Goal: Task Accomplishment & Management: Use online tool/utility

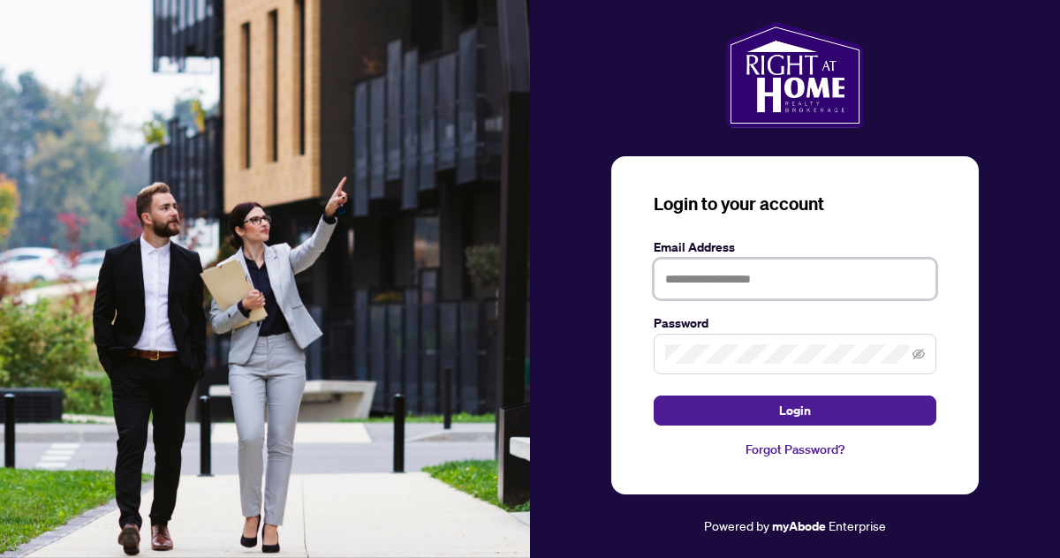
click at [693, 278] on input "text" at bounding box center [794, 279] width 283 height 41
type input "**********"
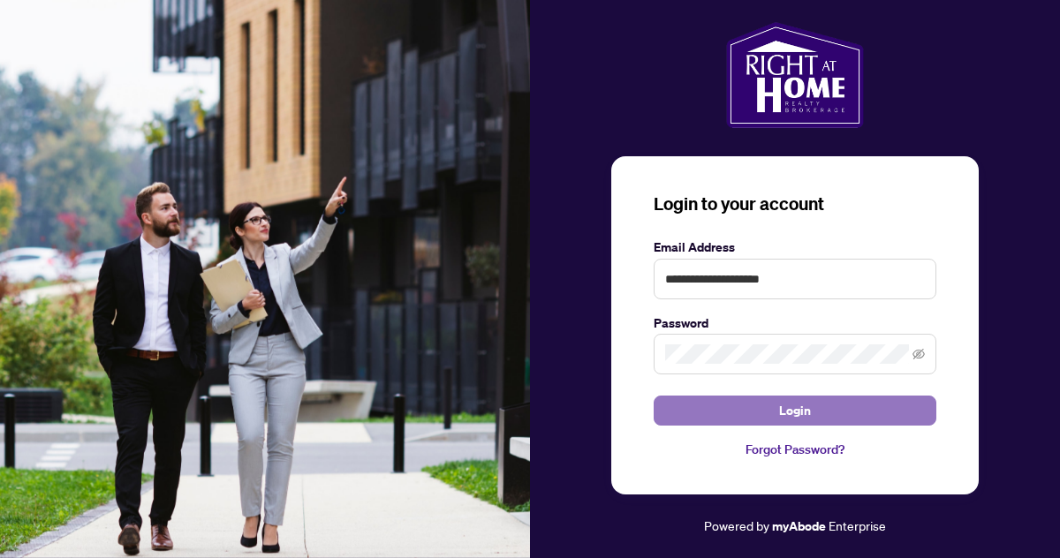
click at [796, 412] on span "Login" at bounding box center [795, 411] width 32 height 28
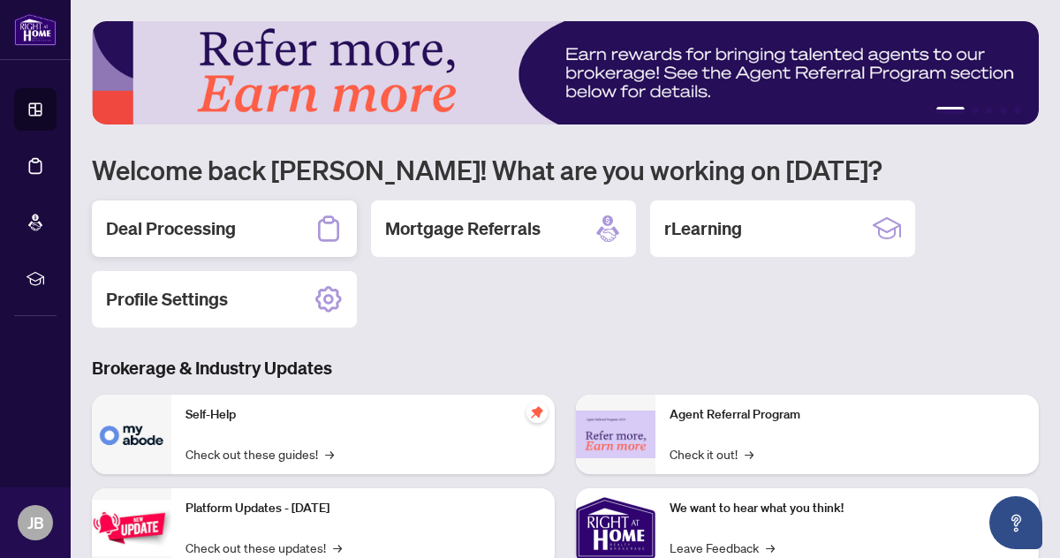
click at [200, 231] on h2 "Deal Processing" at bounding box center [171, 228] width 130 height 25
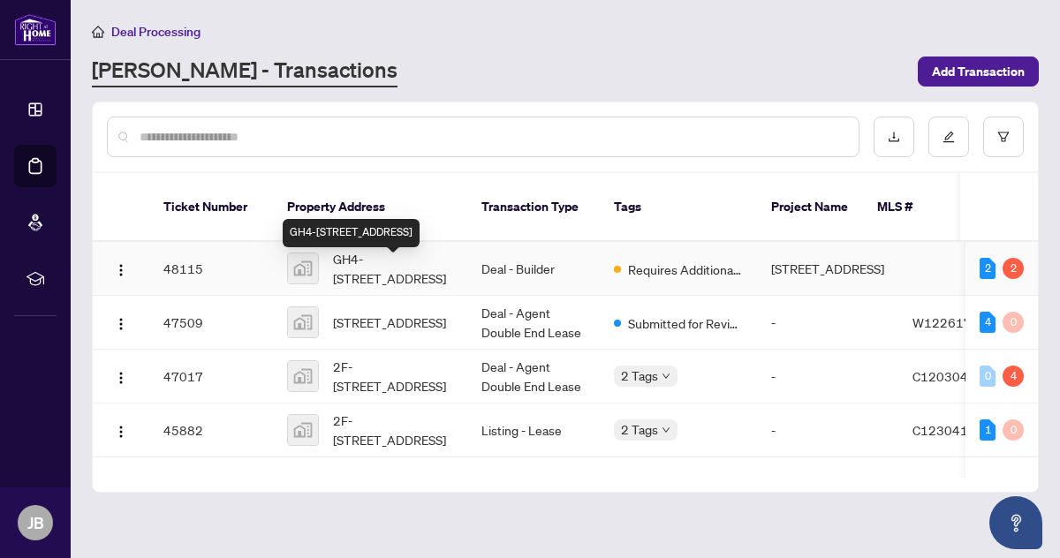
click at [394, 268] on span "GH4-[STREET_ADDRESS]" at bounding box center [393, 268] width 120 height 39
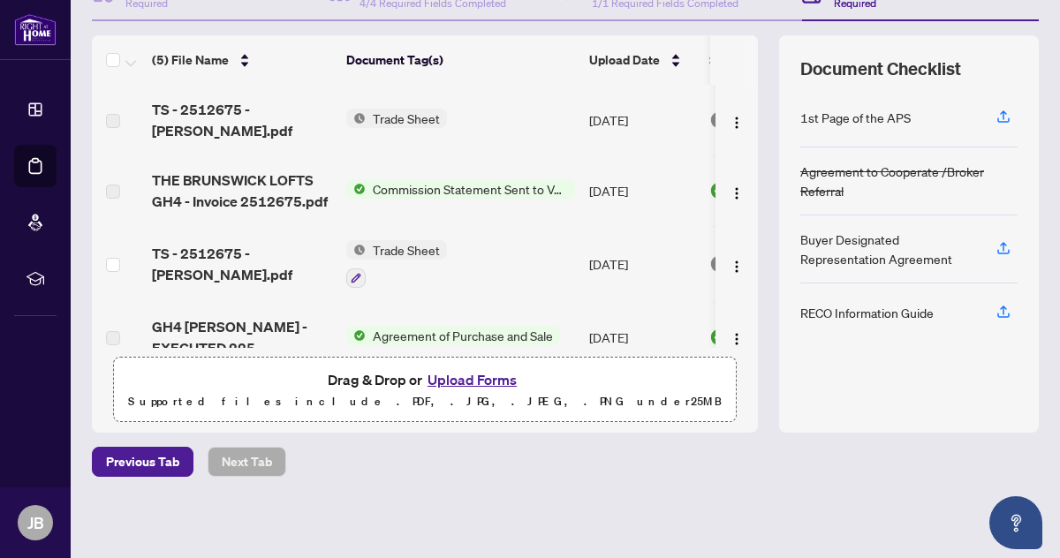
scroll to position [207, 0]
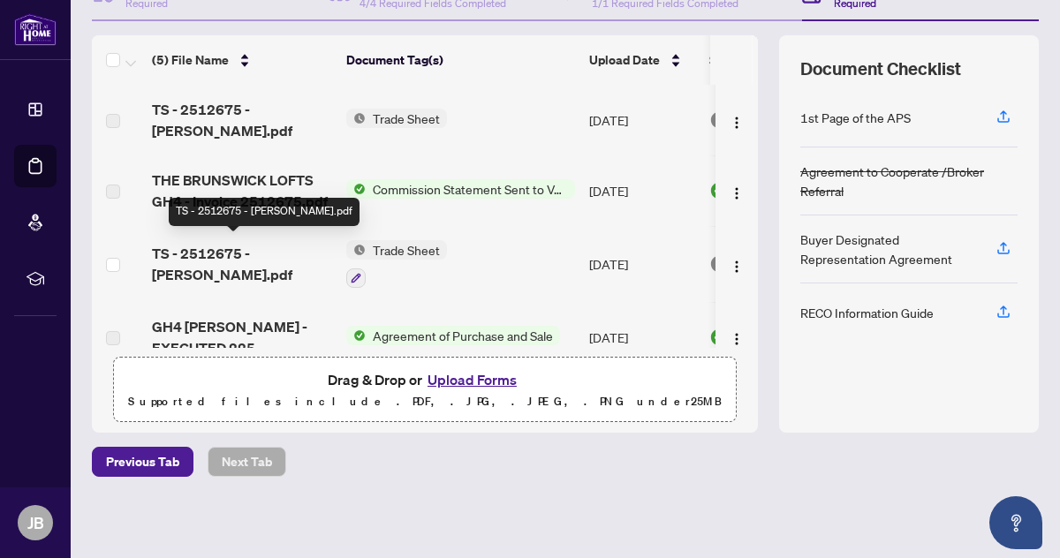
click at [234, 245] on span "TS - 2512675 - [PERSON_NAME].pdf" at bounding box center [242, 264] width 180 height 42
